Goal: Information Seeking & Learning: Learn about a topic

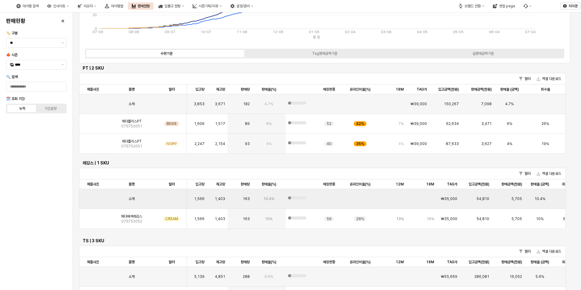
scroll to position [91, 0]
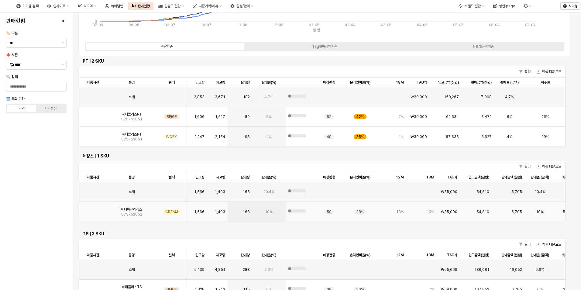
click at [129, 212] on span "07S752052" at bounding box center [131, 214] width 21 height 5
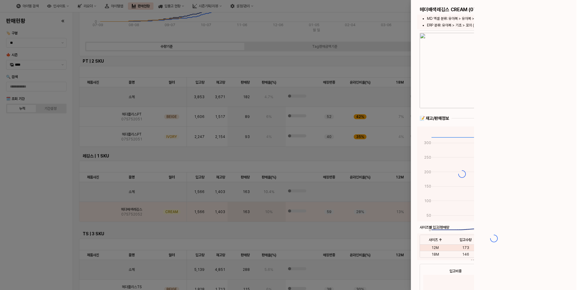
click at [96, 213] on div at bounding box center [290, 145] width 581 height 290
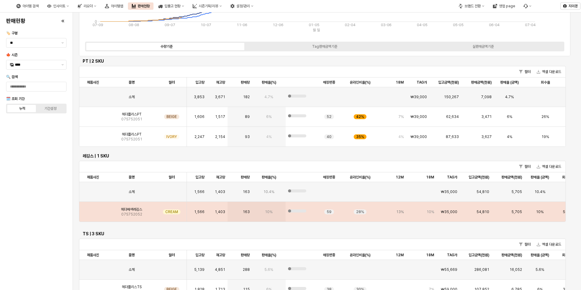
click at [93, 209] on img "App Frame" at bounding box center [93, 209] width 0 height 0
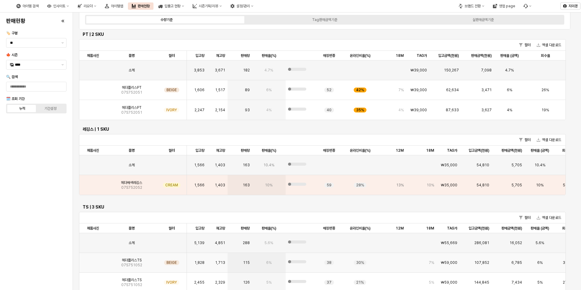
scroll to position [150, 0]
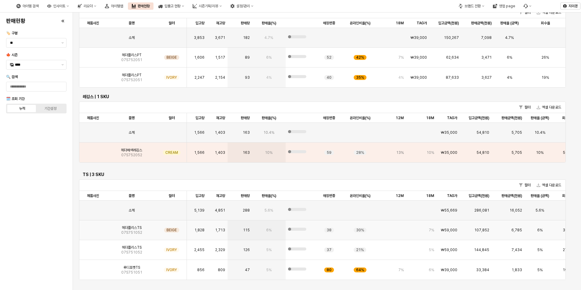
click at [122, 232] on span "07S751052" at bounding box center [131, 232] width 21 height 5
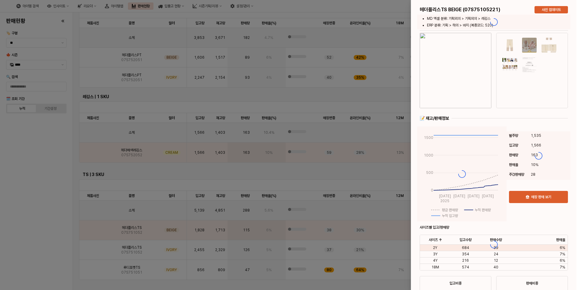
click at [88, 156] on div at bounding box center [290, 145] width 581 height 290
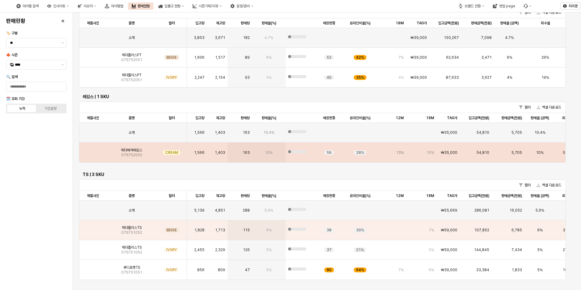
click at [93, 150] on img "App Frame" at bounding box center [93, 150] width 0 height 0
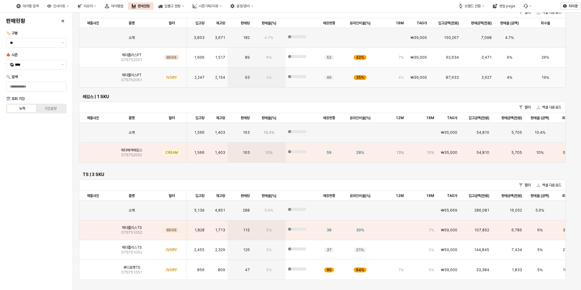
click at [149, 76] on div "헤더플리스PT 07S752051" at bounding box center [132, 77] width 50 height 20
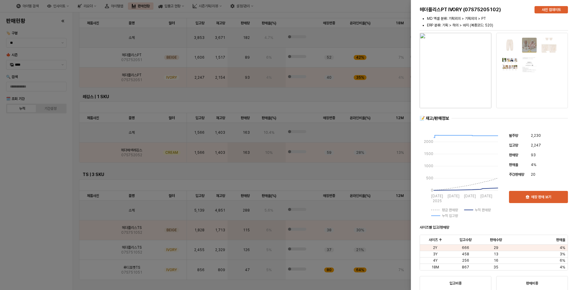
click at [395, 95] on div at bounding box center [290, 145] width 581 height 290
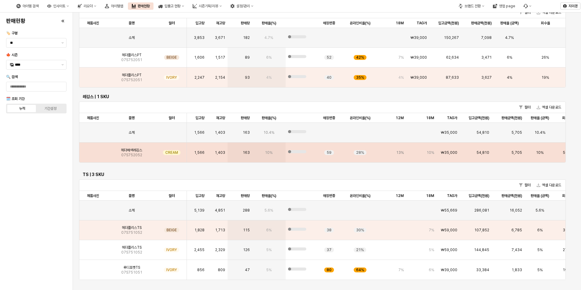
click at [93, 150] on img "App Frame" at bounding box center [93, 150] width 0 height 0
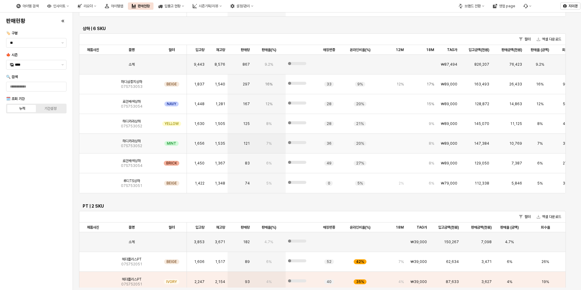
scroll to position [395, 0]
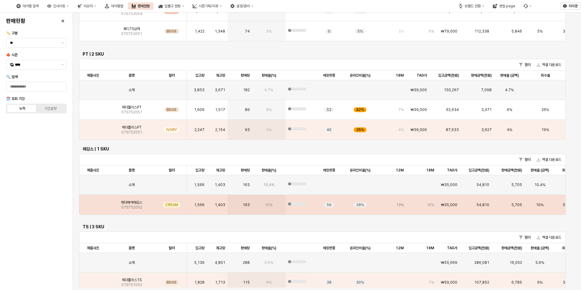
click at [93, 202] on img "App Frame" at bounding box center [93, 202] width 0 height 0
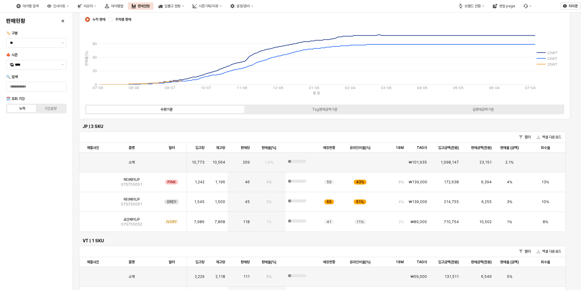
scroll to position [0, 0]
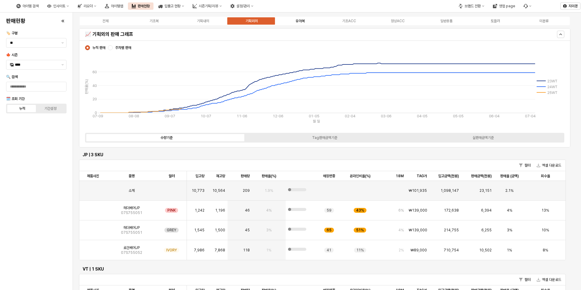
click at [296, 21] on div "유아복" at bounding box center [300, 21] width 9 height 4
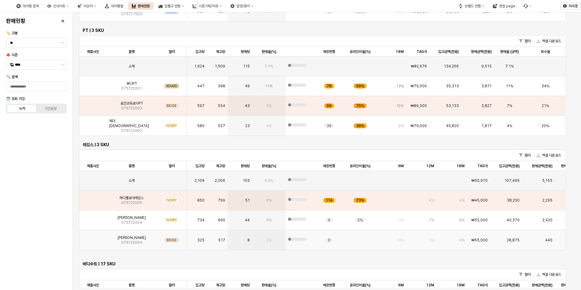
scroll to position [1064, 0]
click at [93, 217] on img "App Frame" at bounding box center [93, 217] width 0 height 0
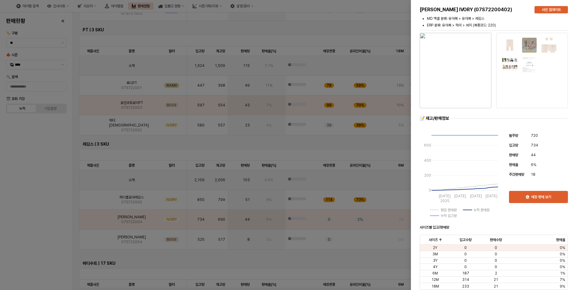
click at [451, 82] on img "button" at bounding box center [456, 70] width 72 height 75
